Goal: Information Seeking & Learning: Learn about a topic

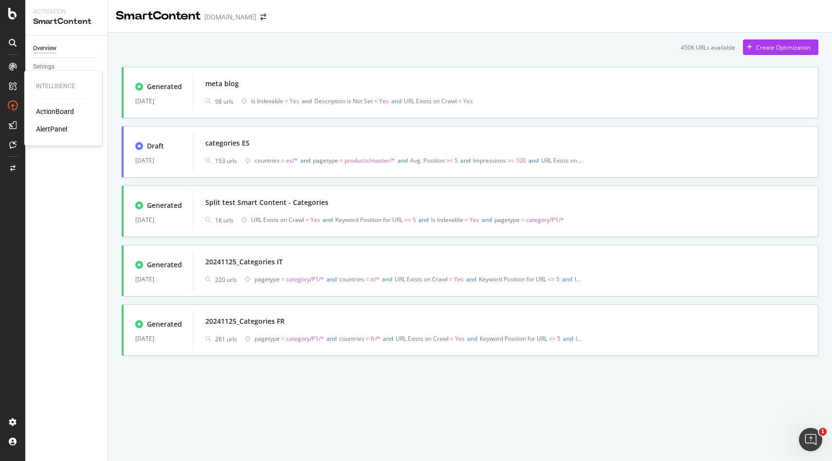
click at [51, 112] on div "ActionBoard" at bounding box center [55, 112] width 38 height 10
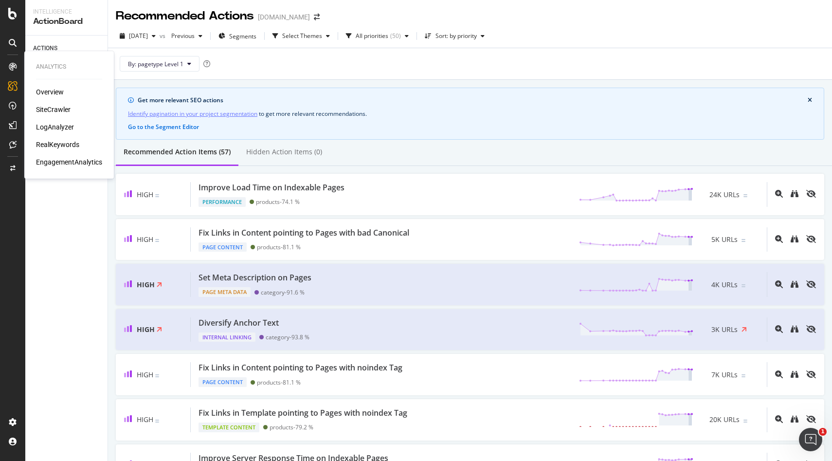
click at [60, 144] on div "RealKeywords" at bounding box center [57, 145] width 43 height 10
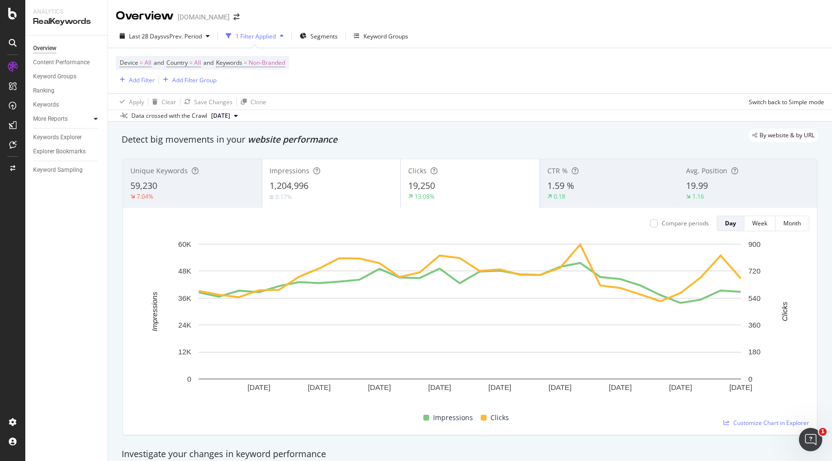
click at [92, 117] on div at bounding box center [96, 119] width 10 height 10
